Goal: Task Accomplishment & Management: Complete application form

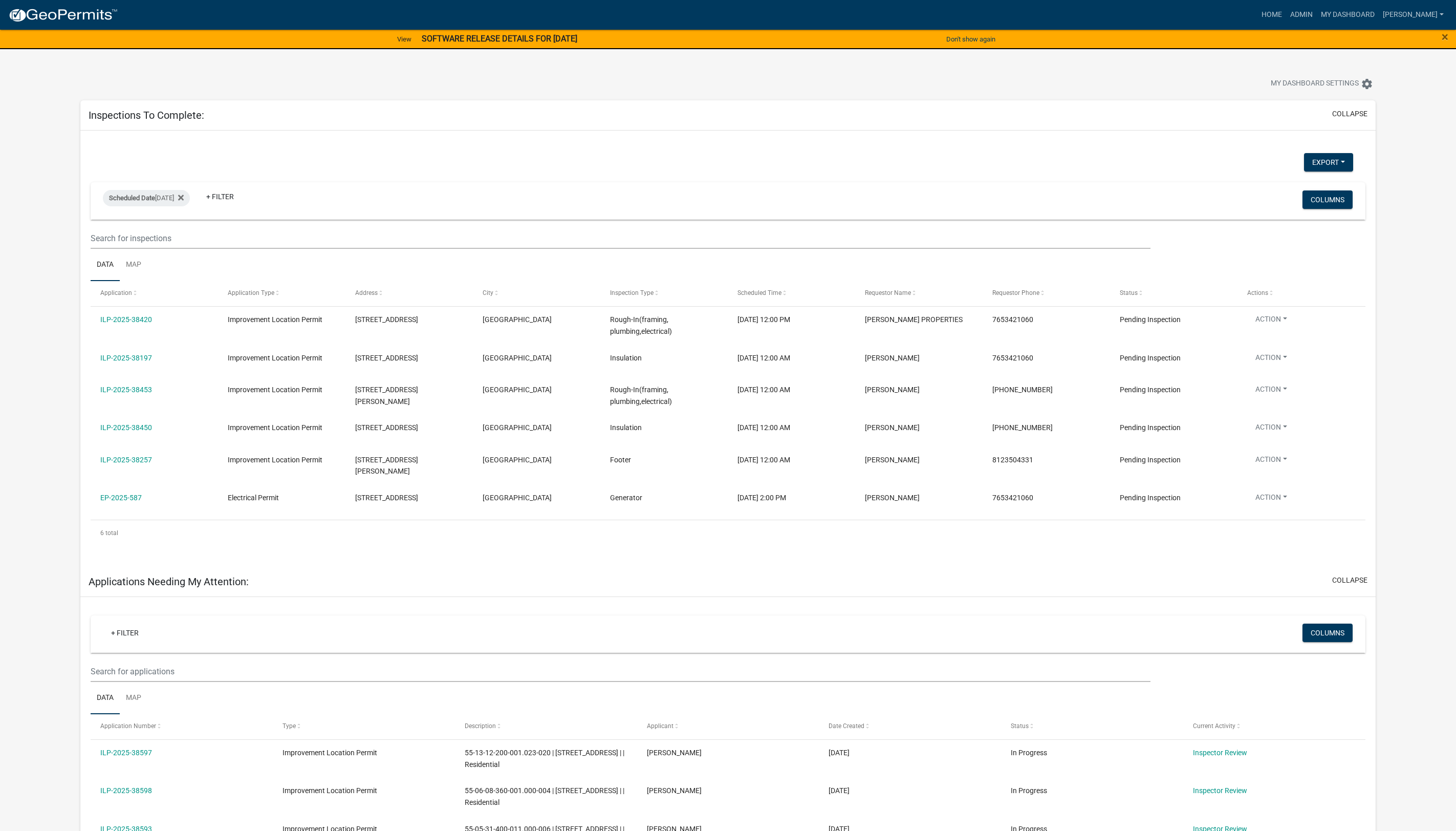
select select "1: 25"
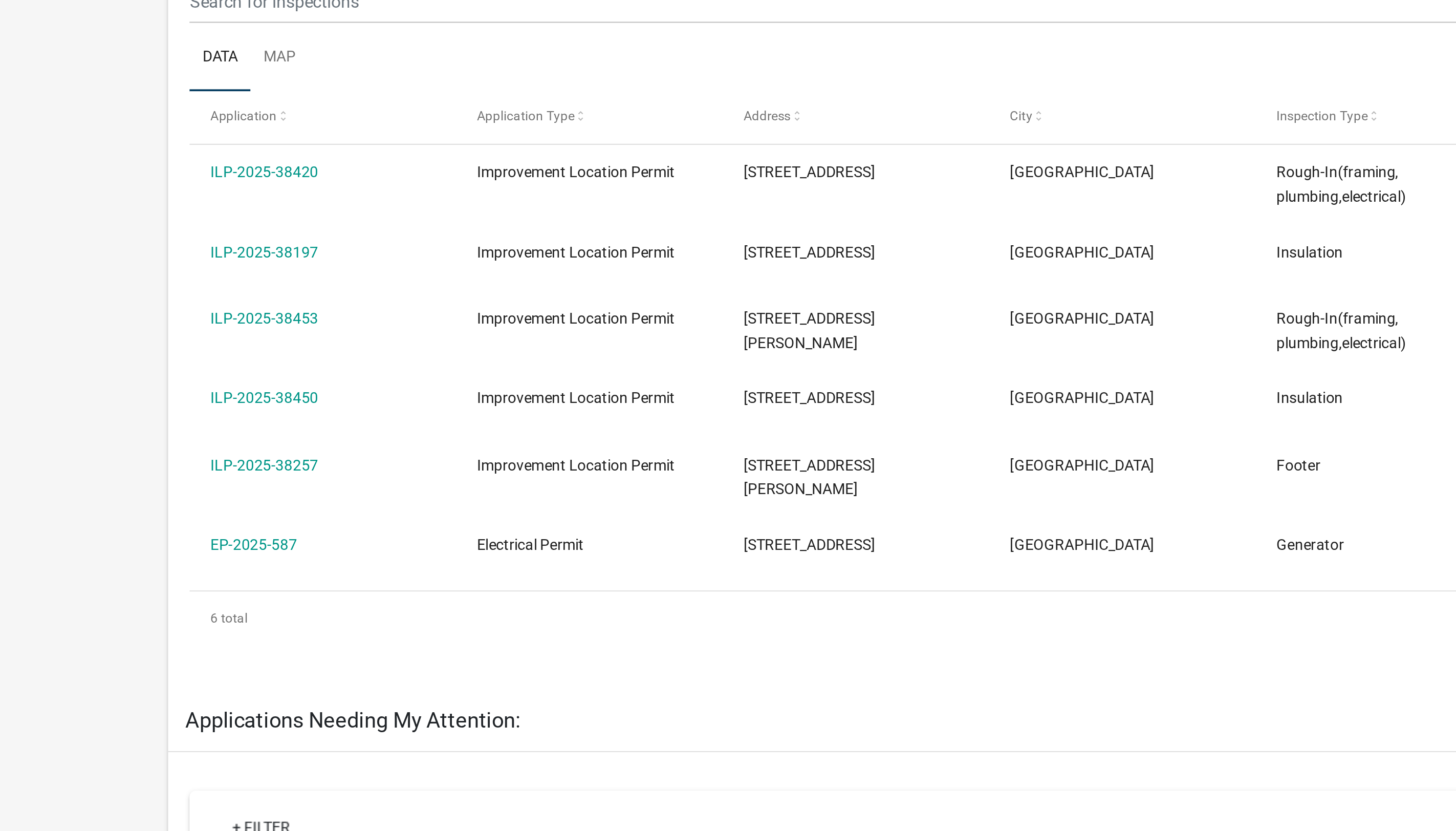
click at [130, 353] on link "ILP-2025-38197" at bounding box center [126, 353] width 52 height 8
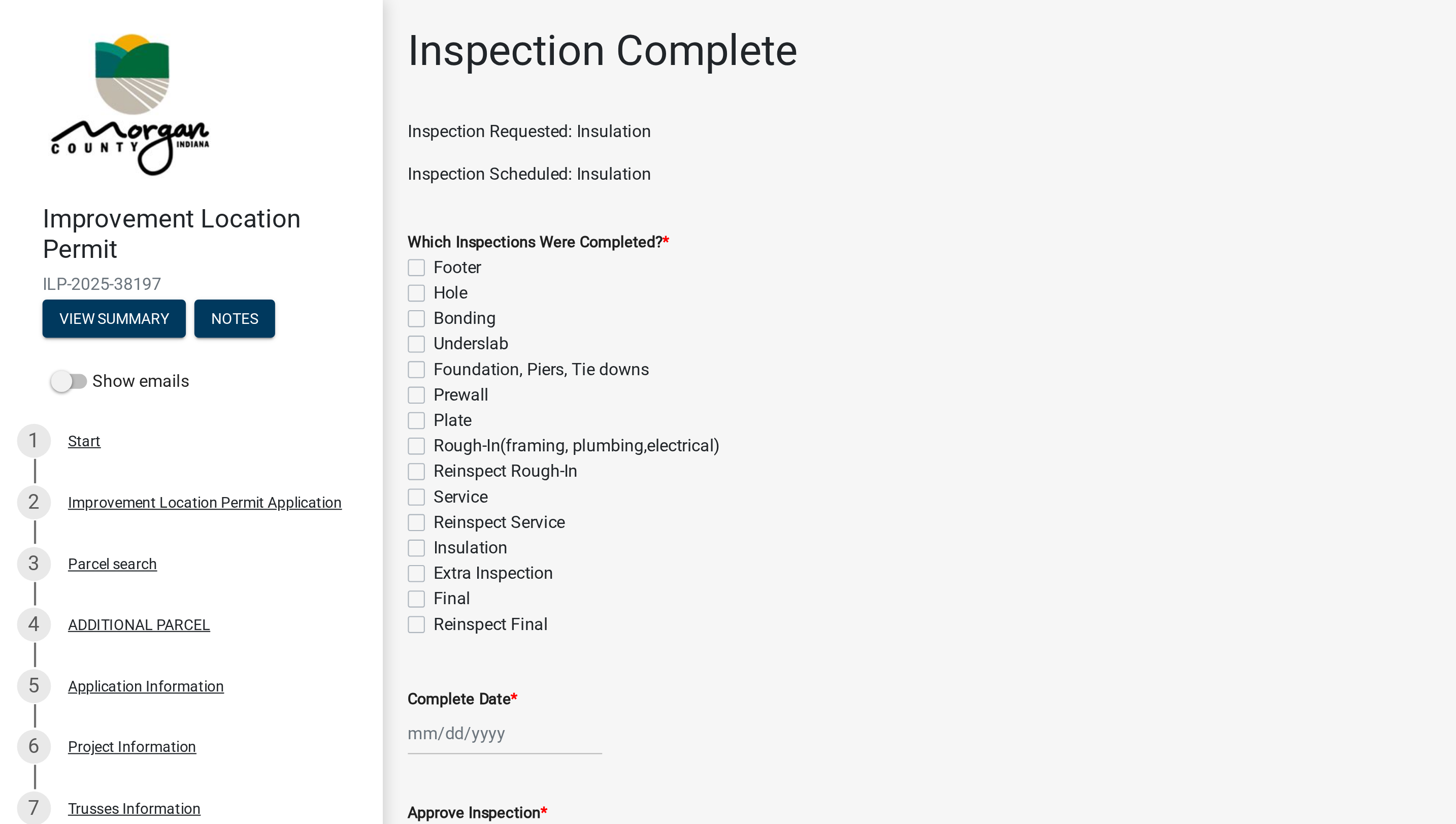
click at [207, 263] on label "Insulation" at bounding box center [224, 262] width 36 height 12
click at [207, 262] on input "Insulation" at bounding box center [210, 259] width 6 height 6
checkbox input "true"
checkbox input "false"
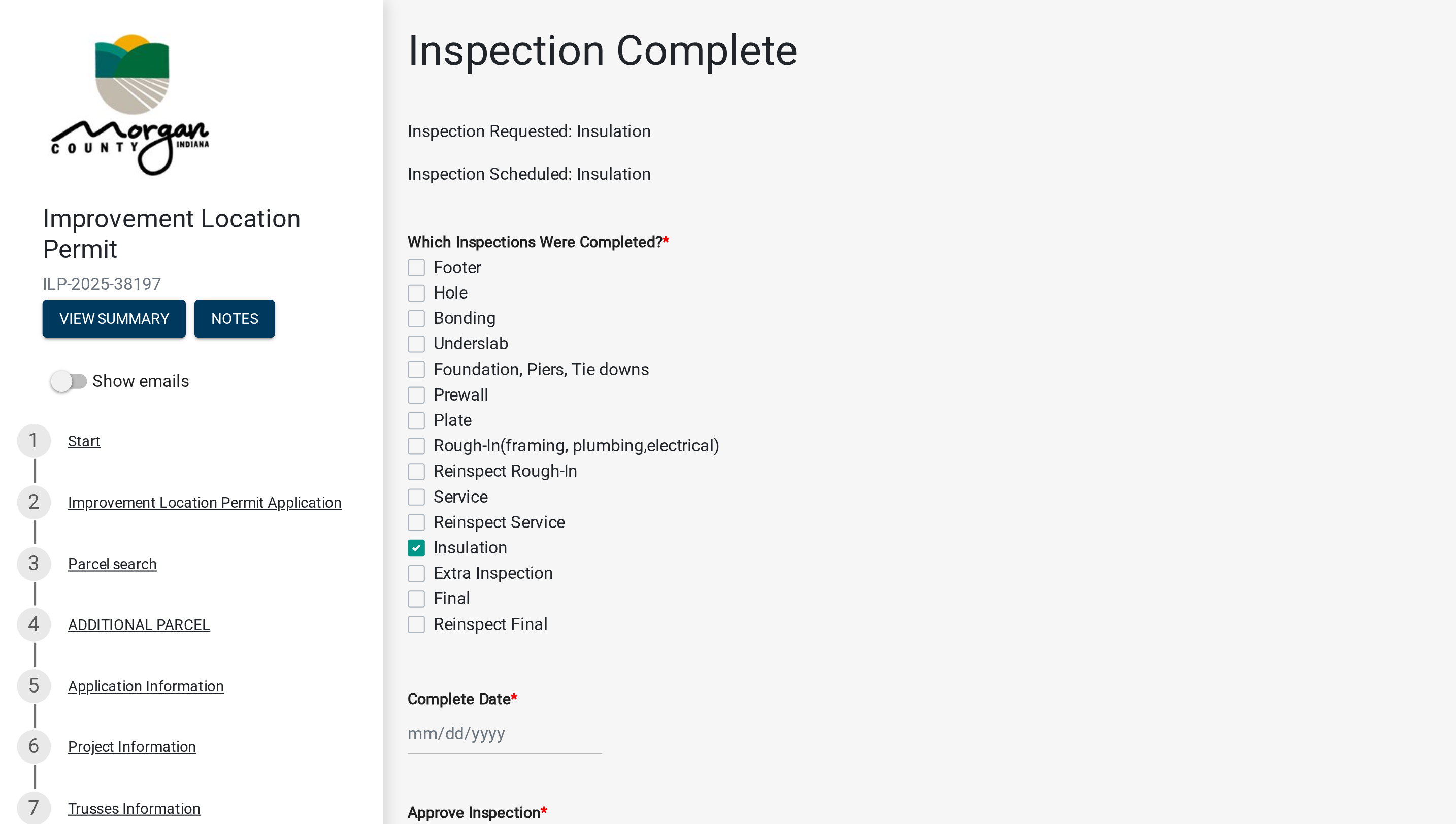
checkbox input "false"
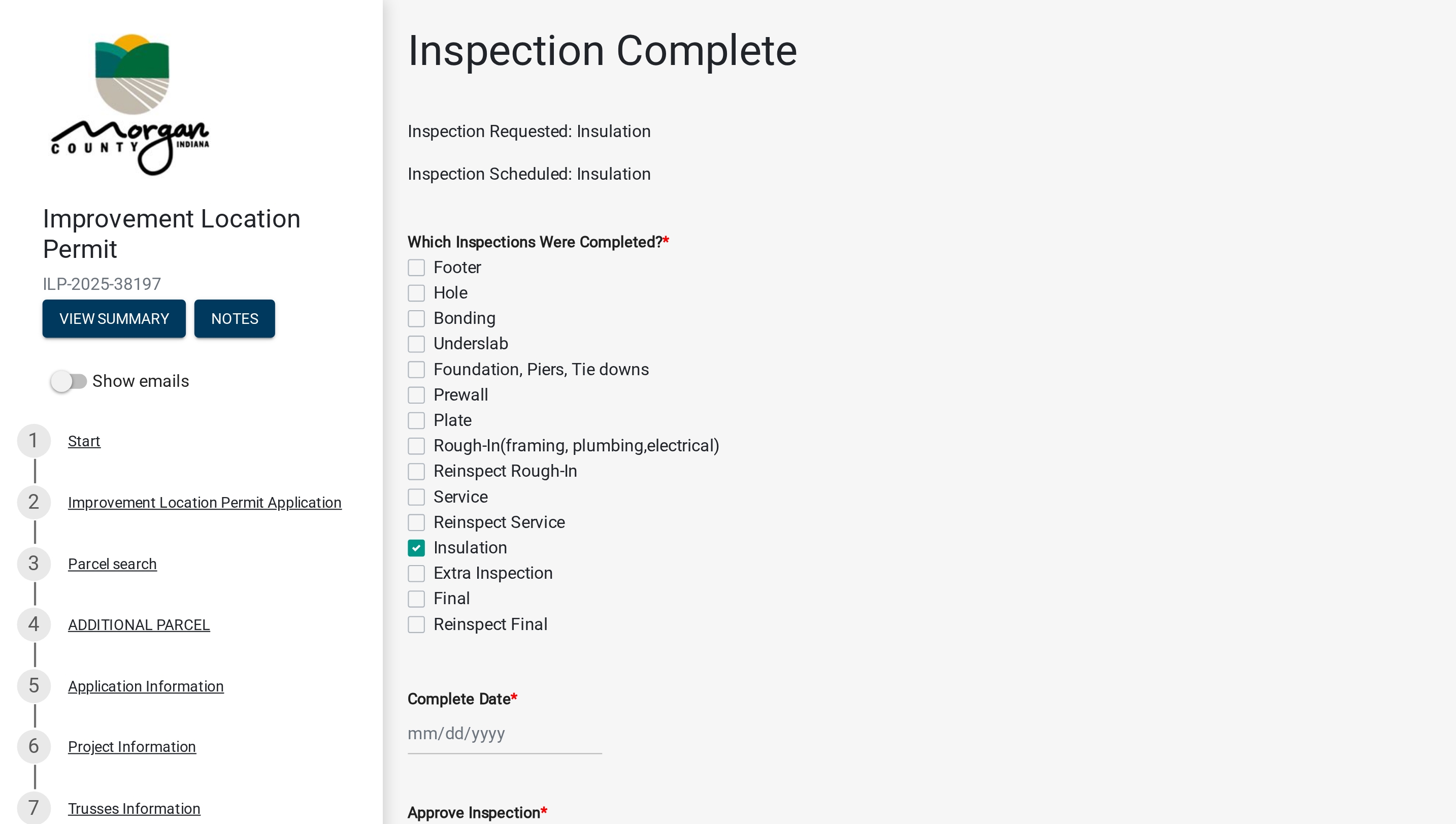
checkbox input "false"
checkbox input "true"
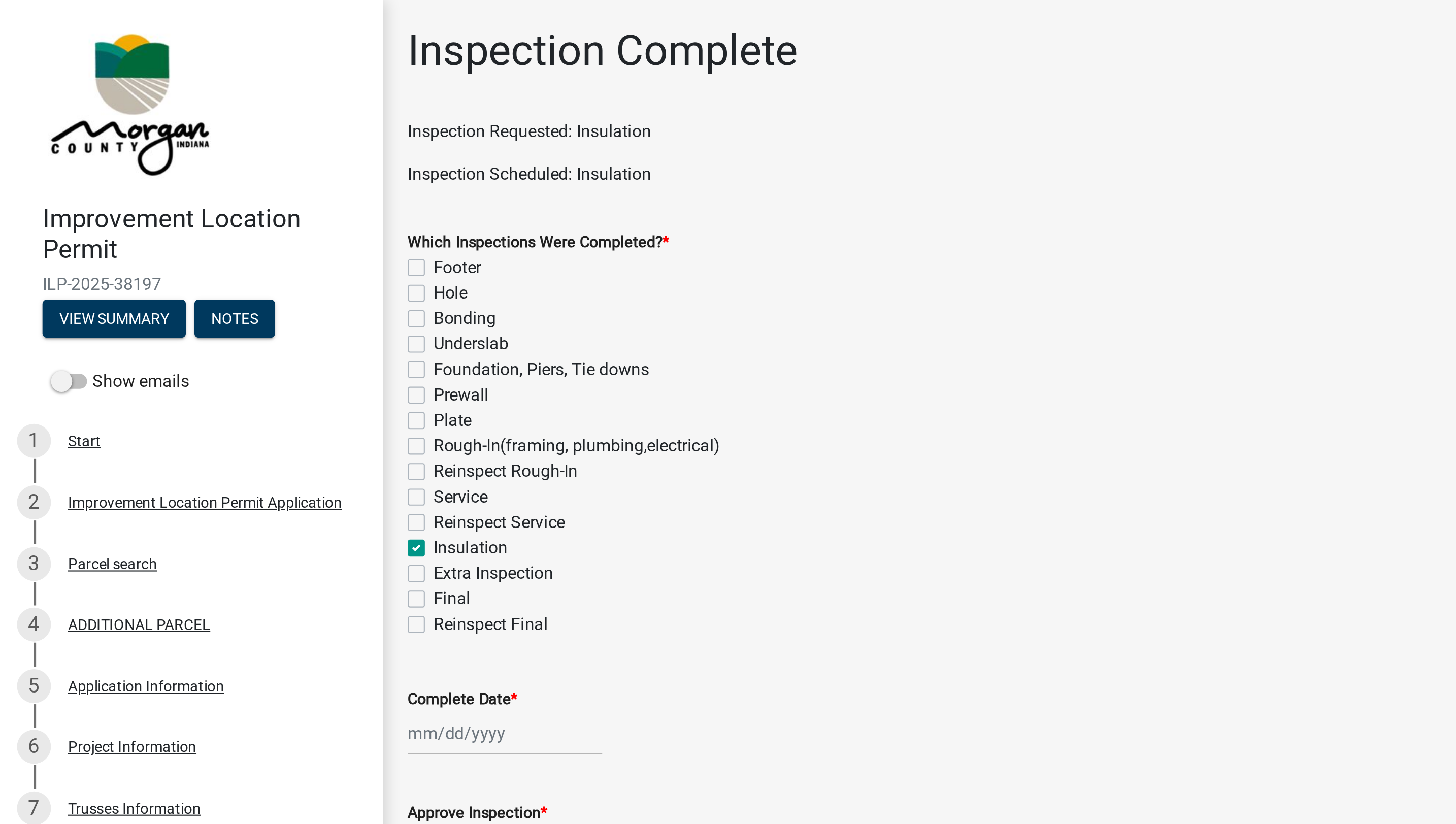
checkbox input "false"
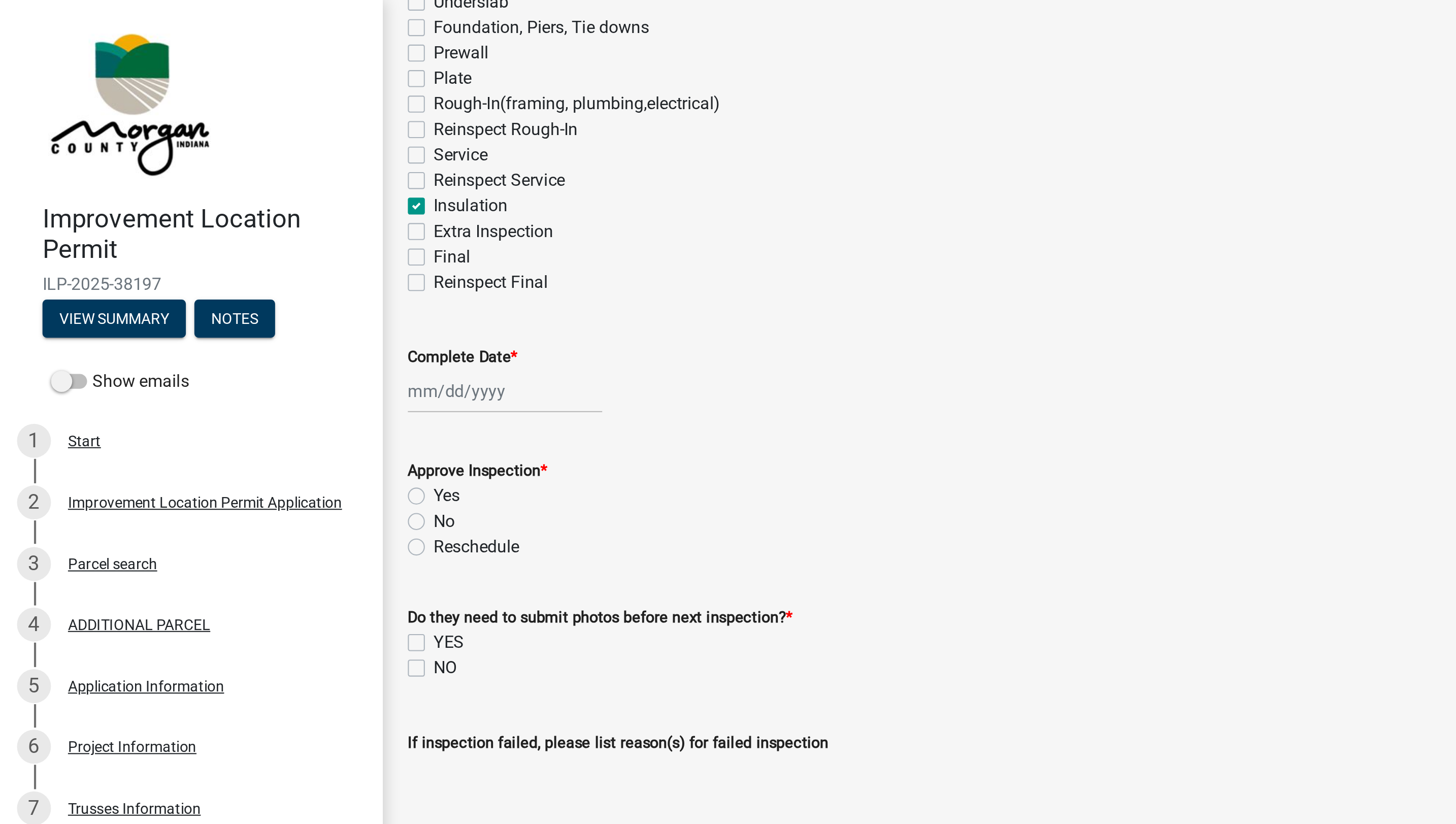
scroll to position [167, 0]
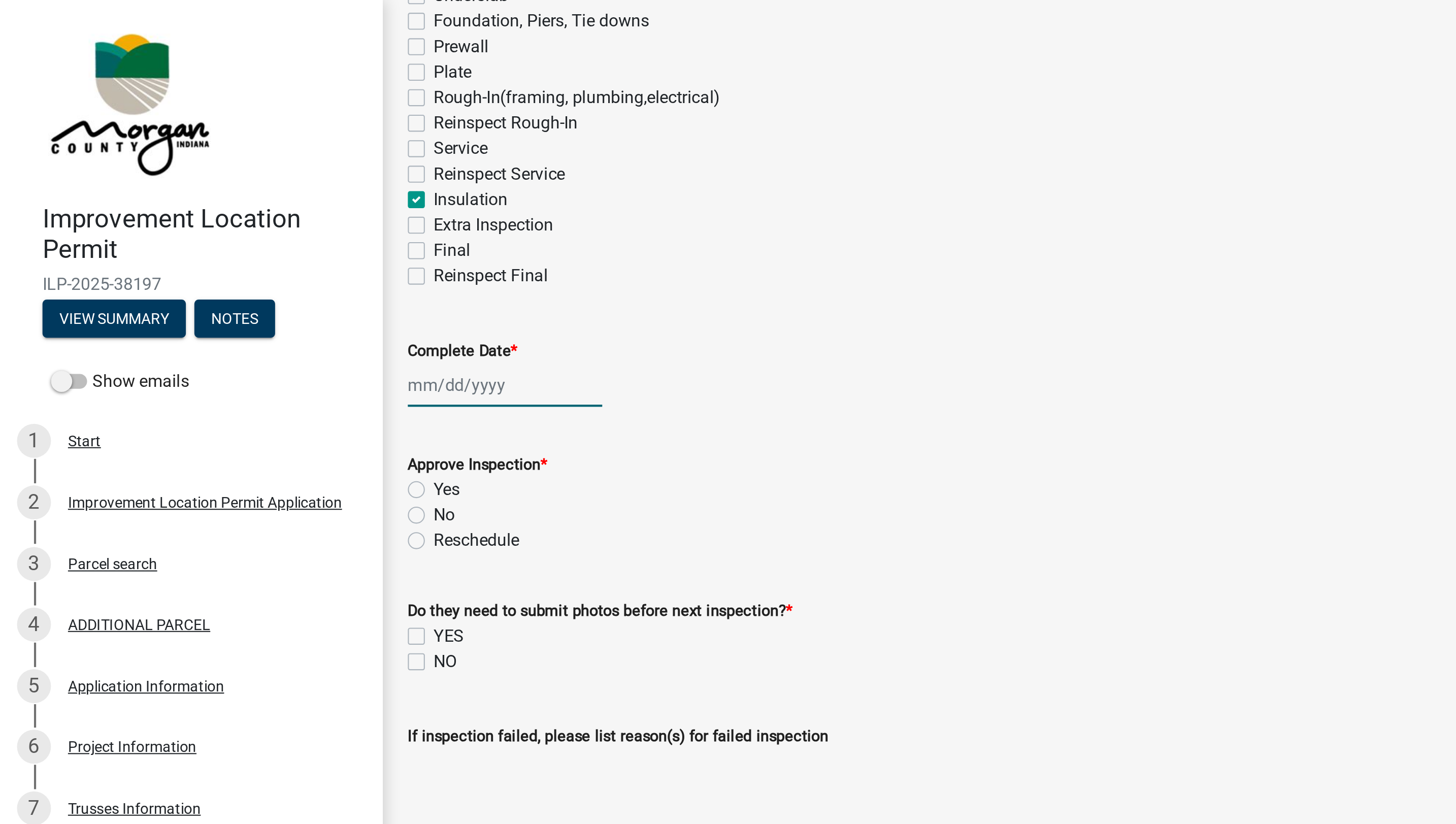
click at [227, 183] on div at bounding box center [241, 184] width 93 height 21
select select "9"
select select "2025"
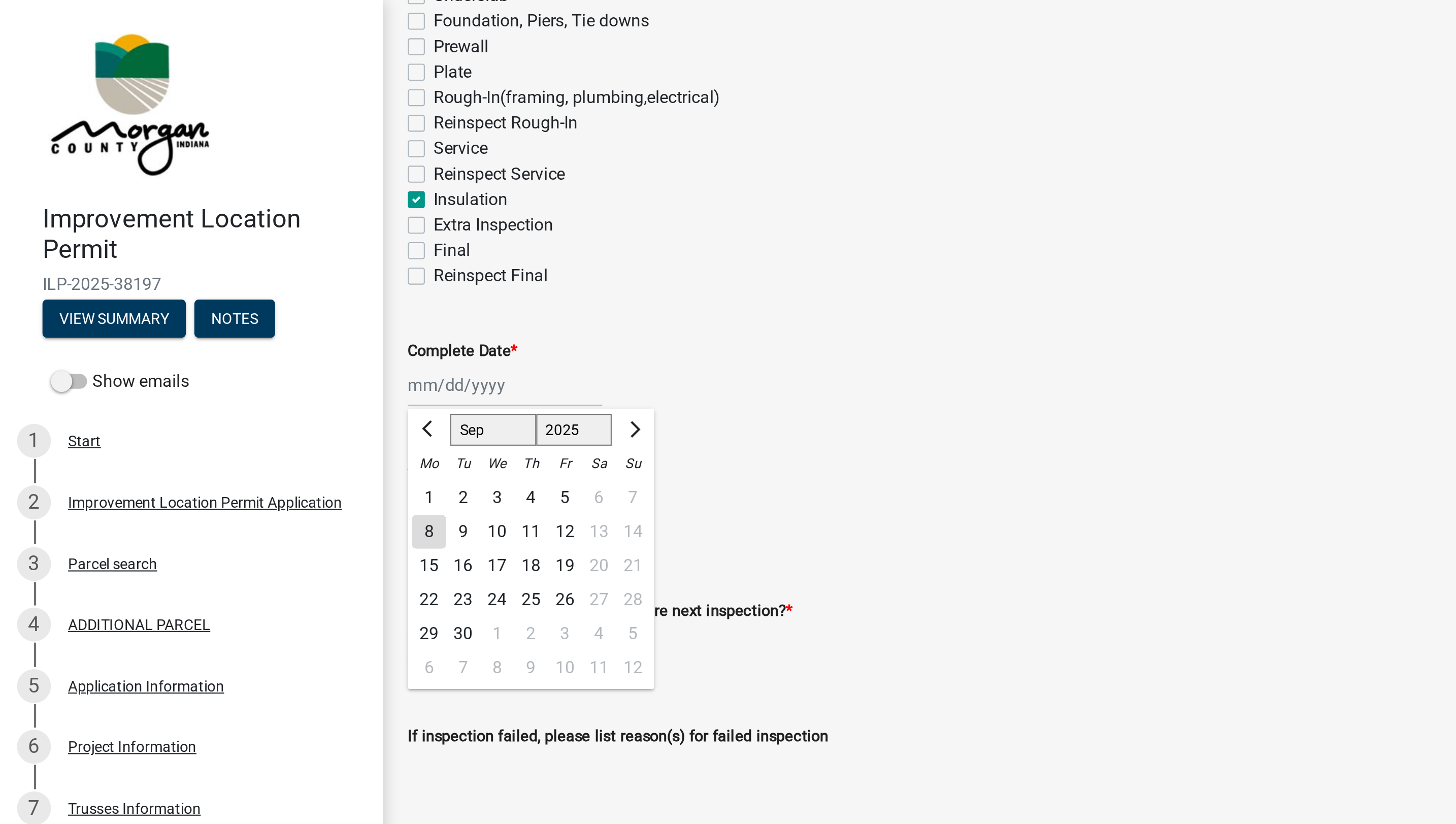
click at [207, 256] on div "8" at bounding box center [205, 254] width 16 height 16
type input "[DATE]"
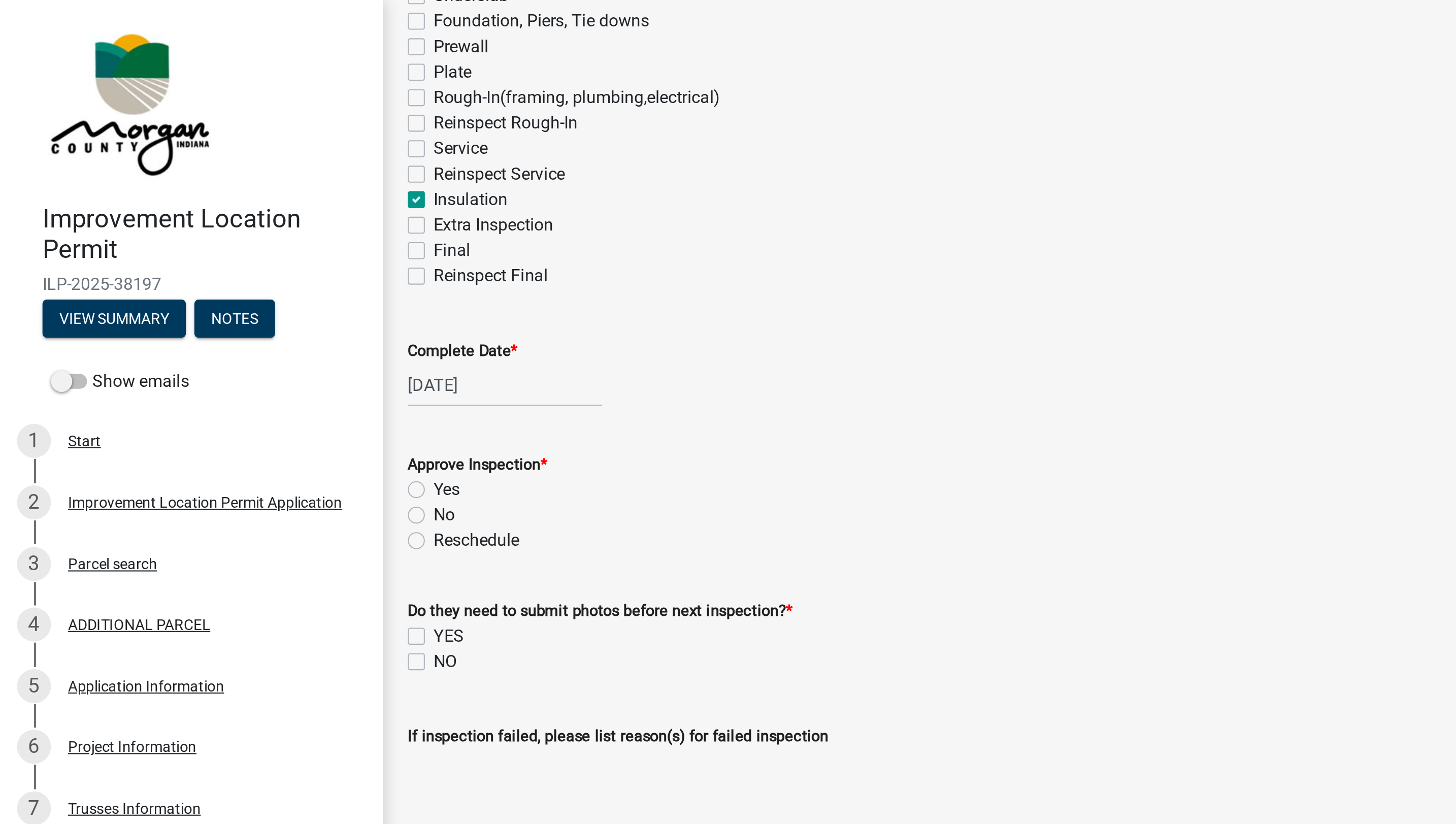
click at [207, 235] on label "Yes" at bounding box center [213, 234] width 13 height 12
click at [207, 234] on input "Yes" at bounding box center [210, 231] width 6 height 6
radio input "true"
click at [207, 318] on label "NO" at bounding box center [212, 316] width 11 height 12
click at [207, 316] on input "NO" at bounding box center [210, 313] width 6 height 6
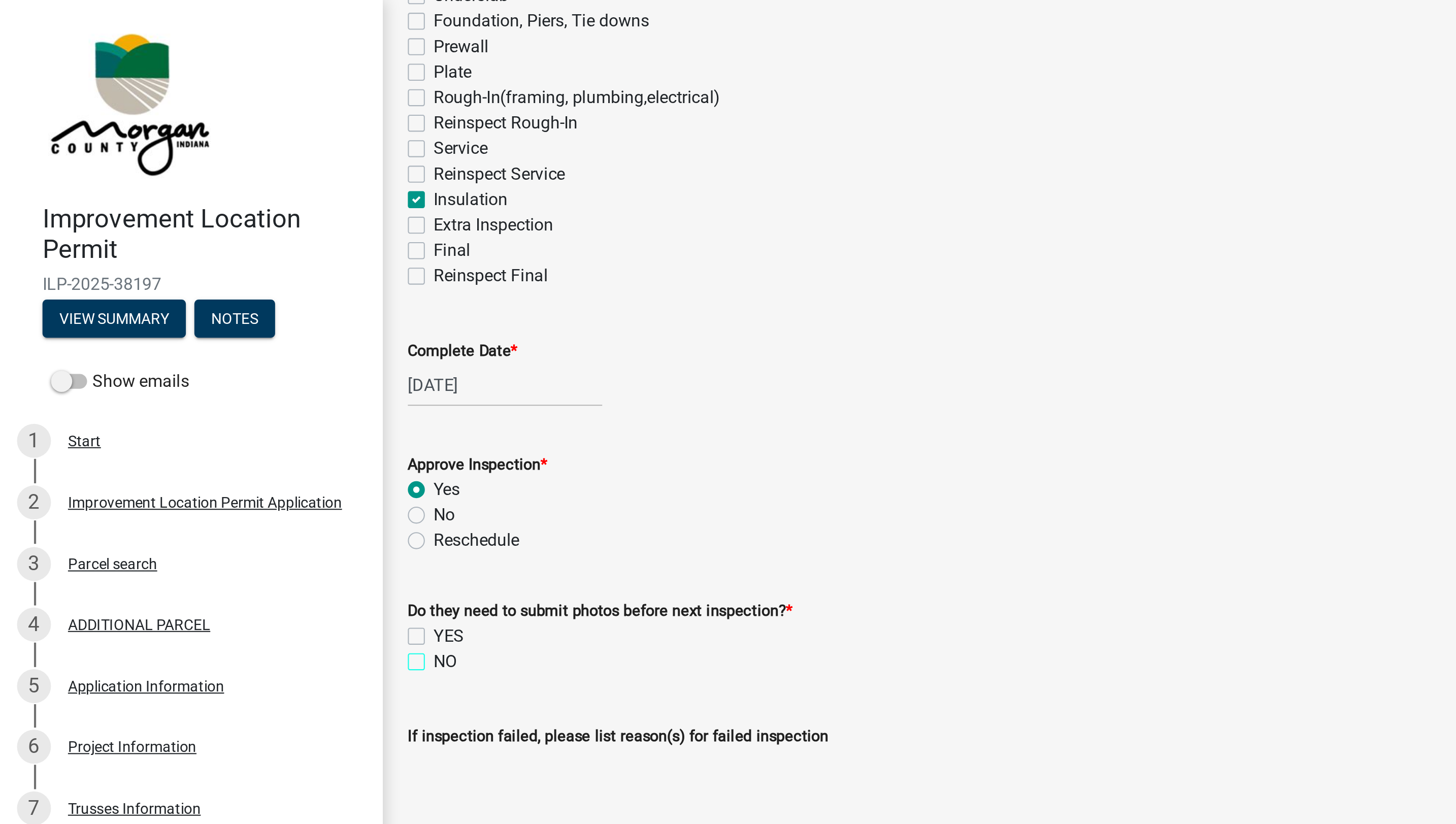
checkbox input "true"
checkbox input "false"
checkbox input "true"
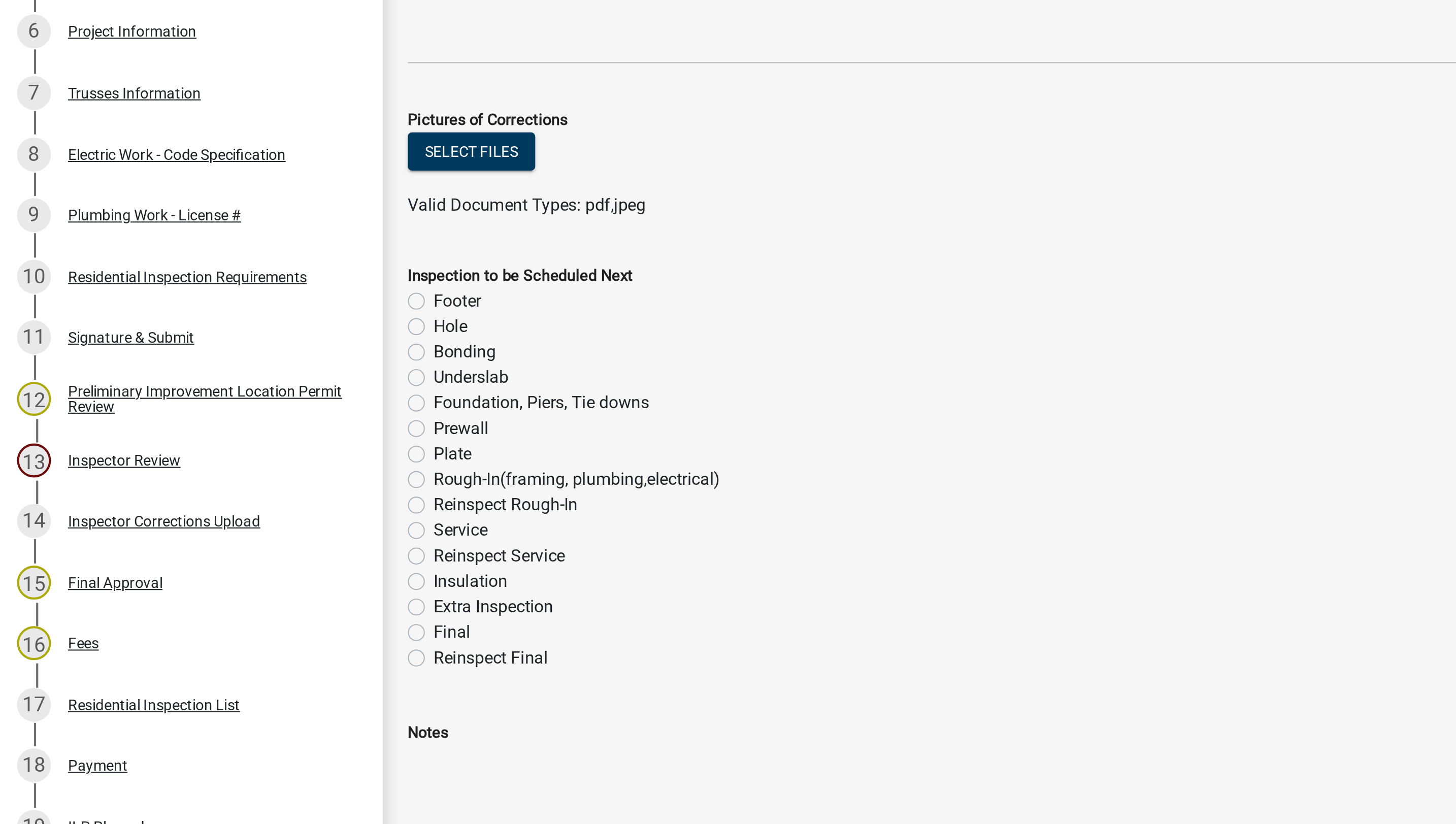
click at [207, 646] on label "Final" at bounding box center [216, 644] width 17 height 12
click at [207, 645] on input "Final" at bounding box center [210, 641] width 6 height 6
radio input "true"
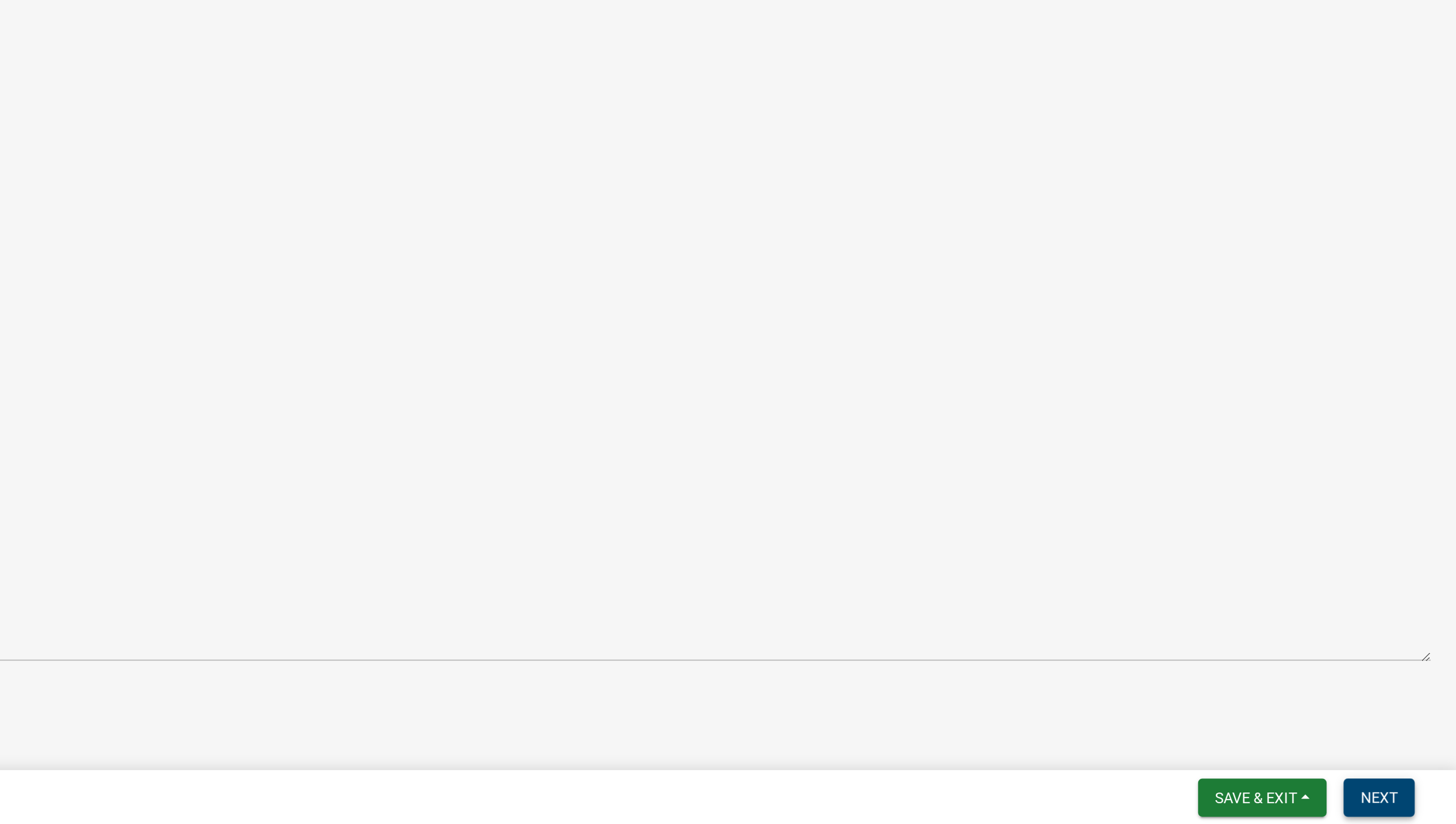
click at [1420, 813] on span "Next" at bounding box center [1419, 811] width 17 height 8
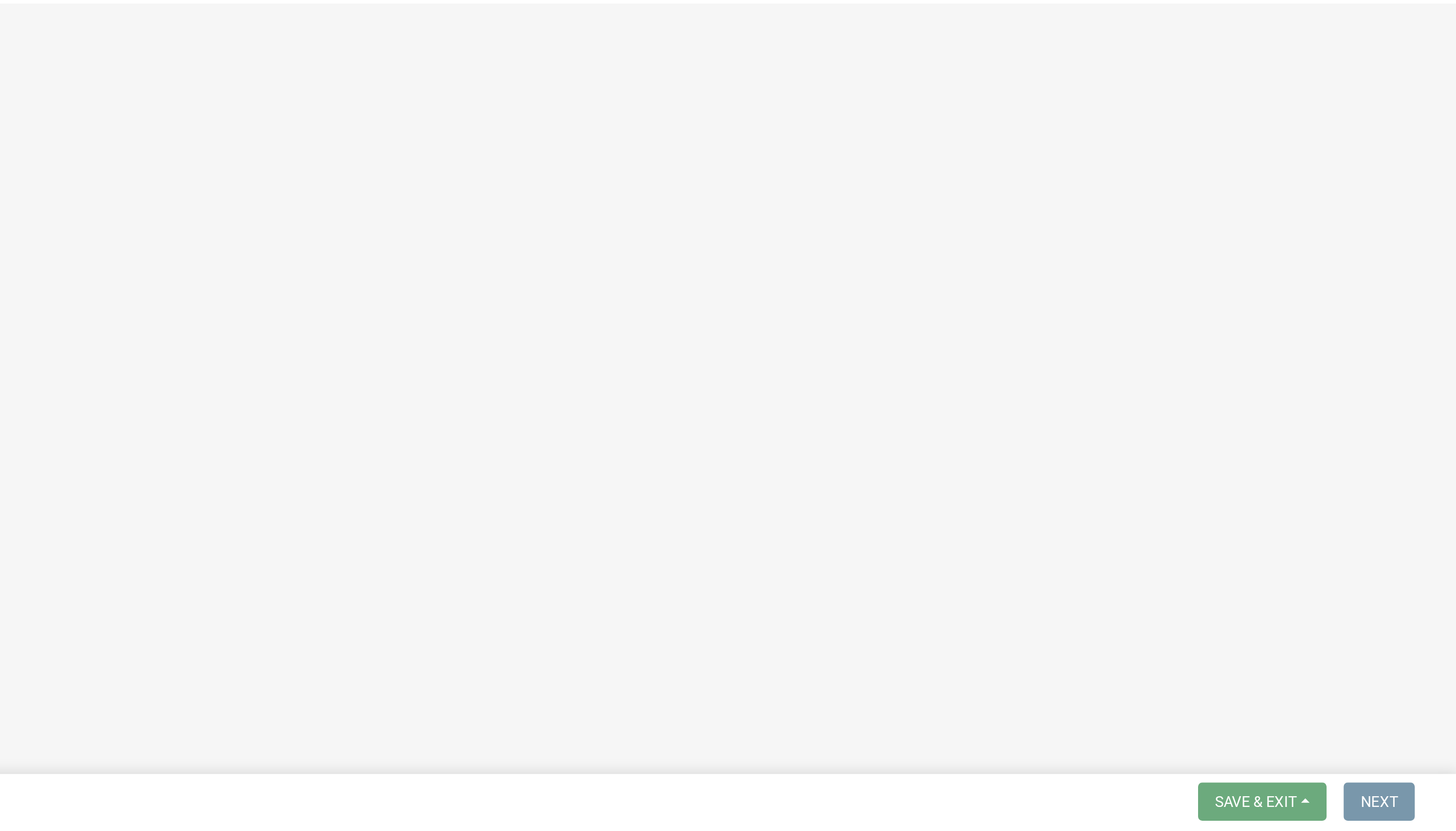
scroll to position [0, 0]
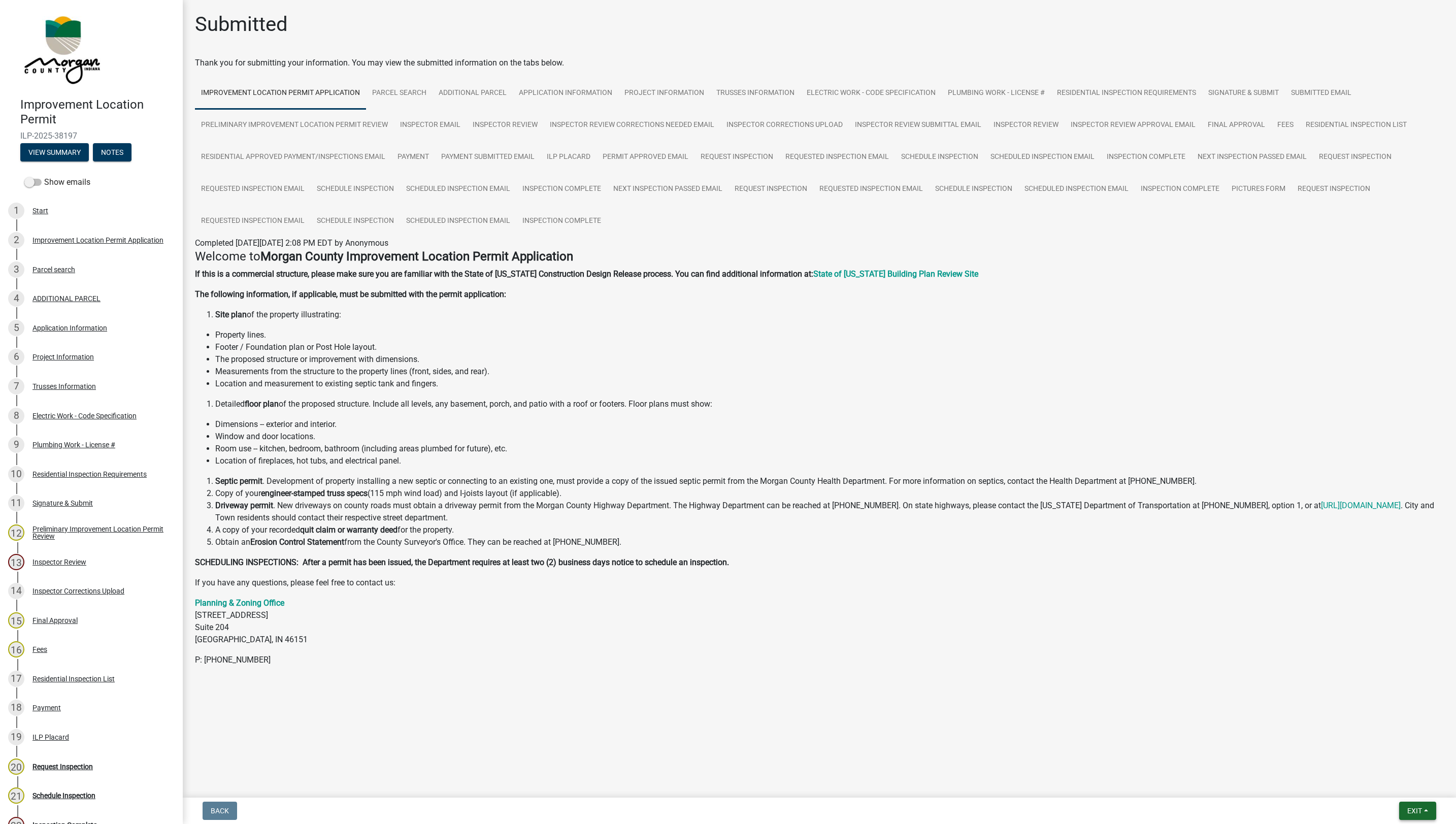
click at [1413, 811] on span "Exit" at bounding box center [1414, 811] width 15 height 8
click at [1380, 791] on button "Save & Exit" at bounding box center [1395, 785] width 81 height 24
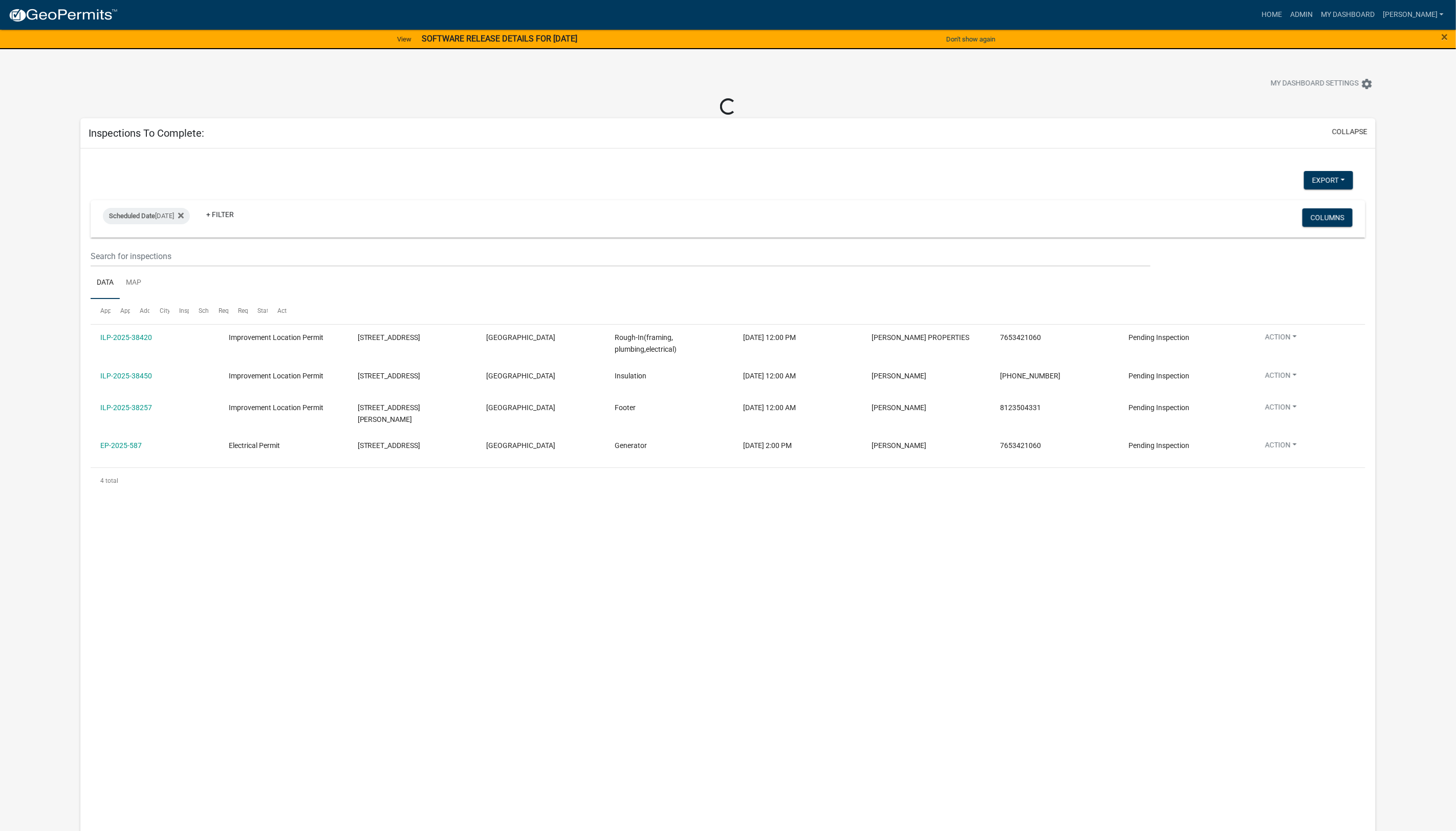
select select "1: 25"
